Goal: Navigation & Orientation: Find specific page/section

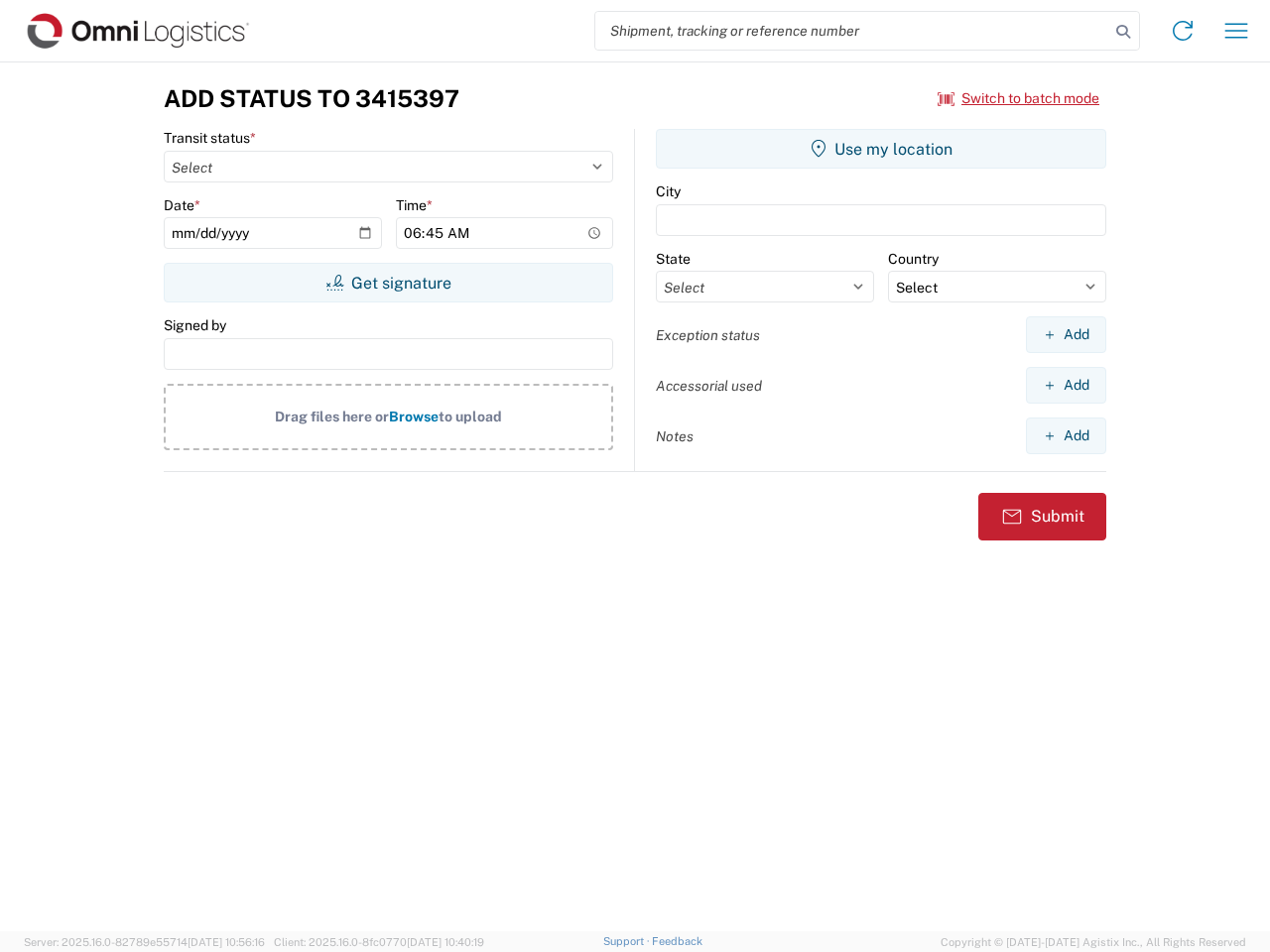
click at [852, 31] on input "search" at bounding box center [852, 31] width 514 height 38
click at [1123, 32] on icon at bounding box center [1123, 32] width 28 height 28
click at [1183, 31] on icon at bounding box center [1183, 31] width 32 height 32
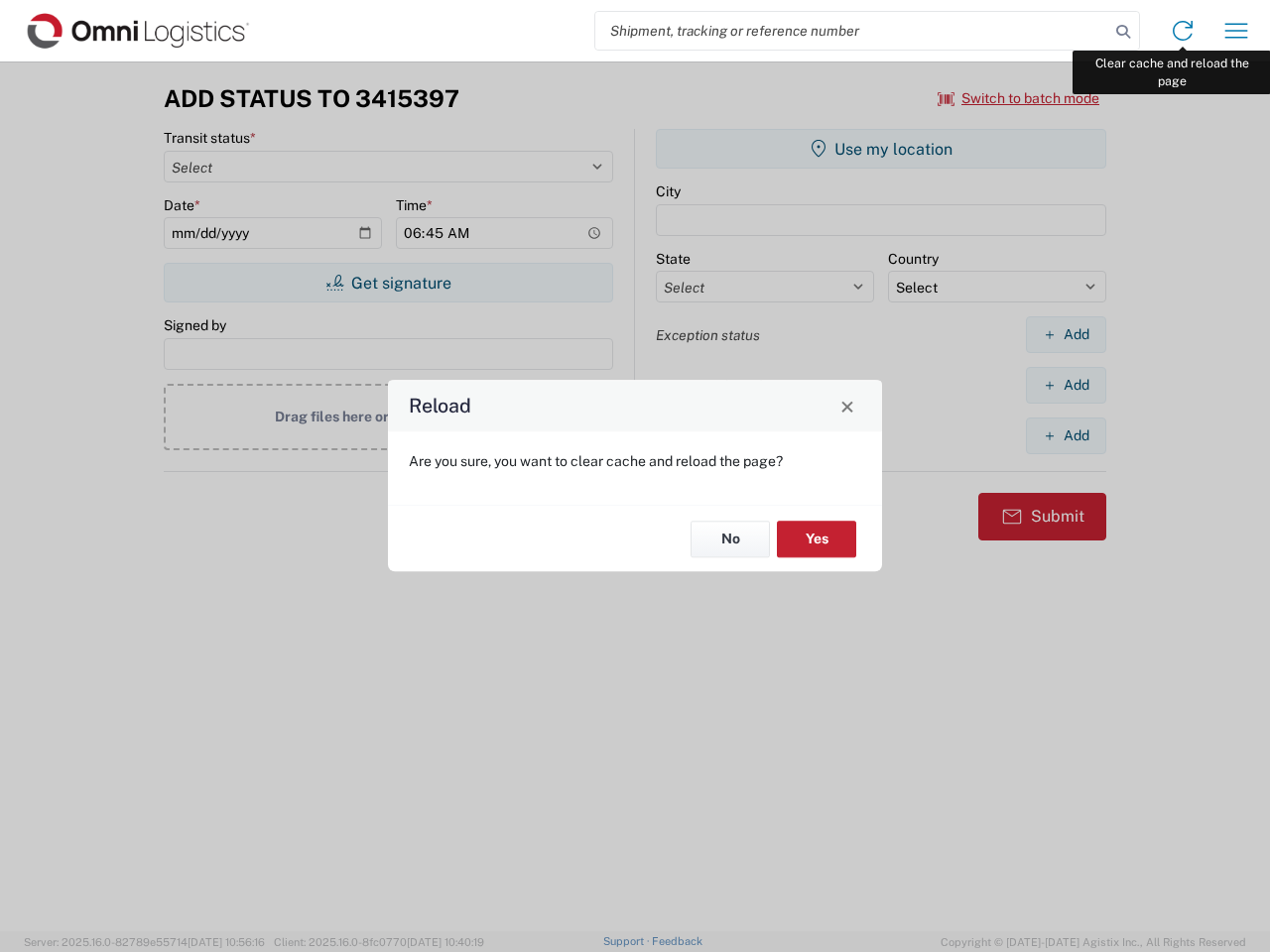
click at [1236, 31] on div "Reload Are you sure, you want to clear cache and reload the page? No Yes" at bounding box center [635, 476] width 1270 height 952
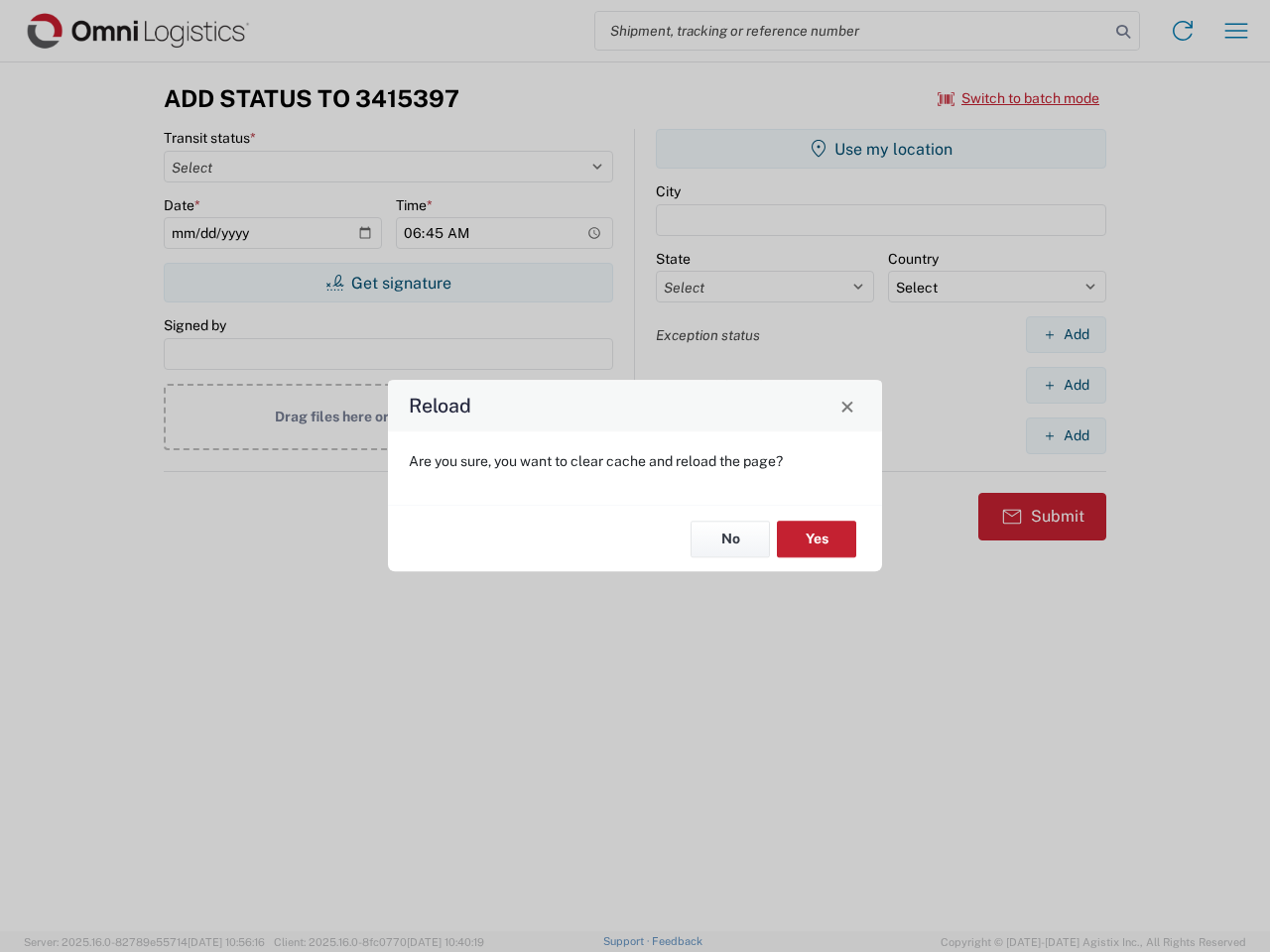
click at [1019, 98] on div "Reload Are you sure, you want to clear cache and reload the page? No Yes" at bounding box center [635, 476] width 1270 height 952
click at [388, 283] on div "Reload Are you sure, you want to clear cache and reload the page? No Yes" at bounding box center [635, 476] width 1270 height 952
click at [881, 149] on div "Reload Are you sure, you want to clear cache and reload the page? No Yes" at bounding box center [635, 476] width 1270 height 952
click at [1065, 335] on div "Reload Are you sure, you want to clear cache and reload the page? No Yes" at bounding box center [635, 476] width 1270 height 952
click at [1065, 385] on div "Reload Are you sure, you want to clear cache and reload the page? No Yes" at bounding box center [635, 476] width 1270 height 952
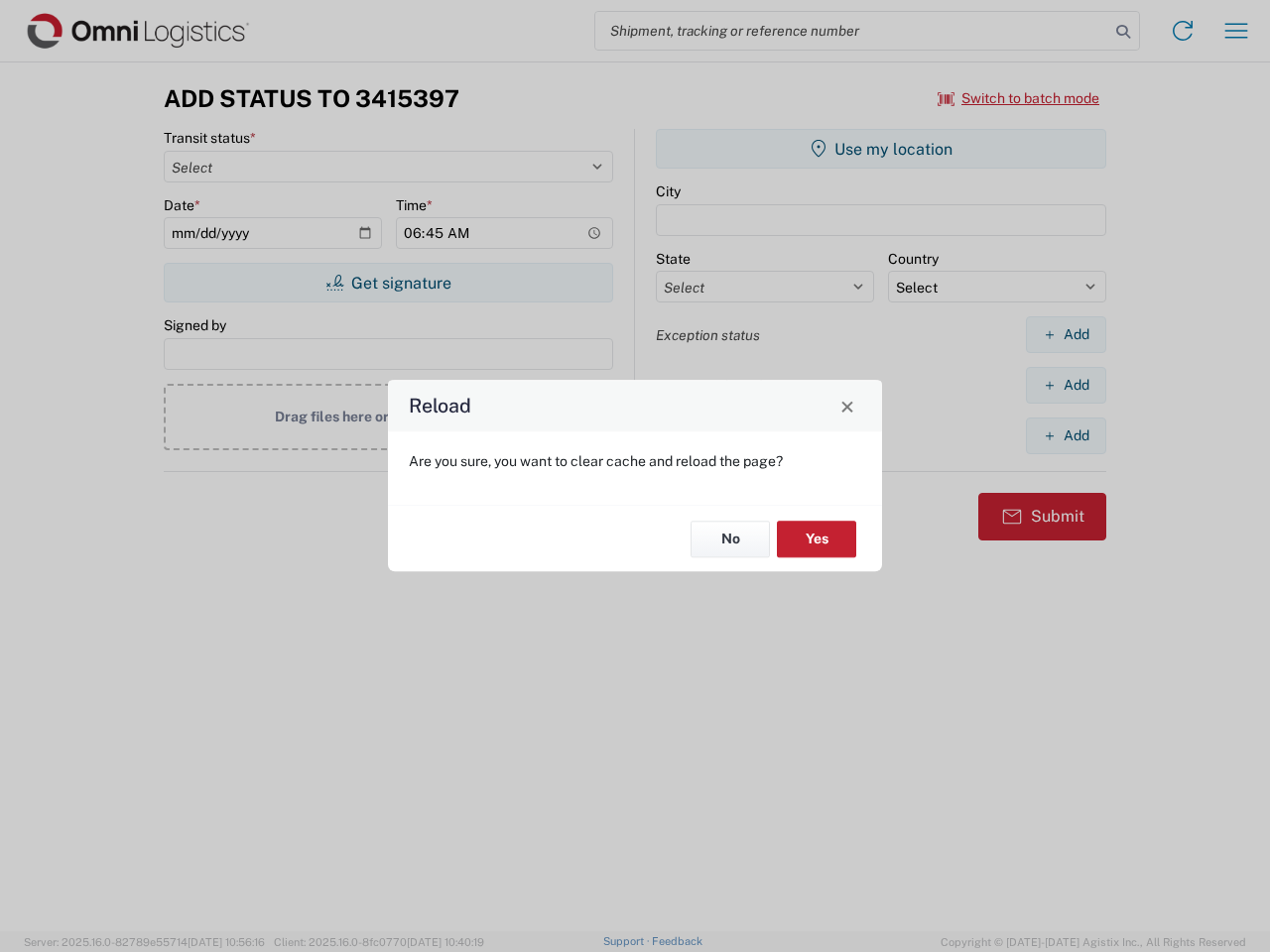
click at [1065, 436] on div "Reload Are you sure, you want to clear cache and reload the page? No Yes" at bounding box center [635, 476] width 1270 height 952
